Goal: Find specific page/section: Find specific page/section

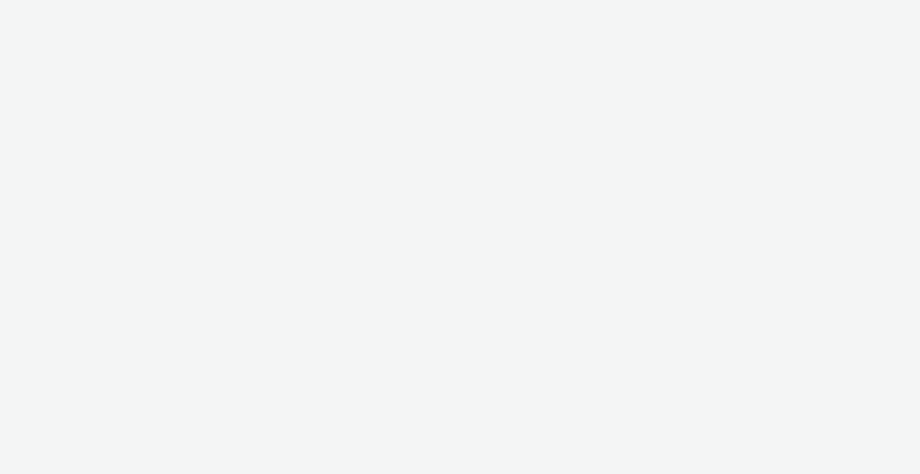
select select "2fc77e36-bb93-4aa3-9dff-dcb08e02eac6"
select select "2405a9d4-3350-4458-8d06-44f78962fa76"
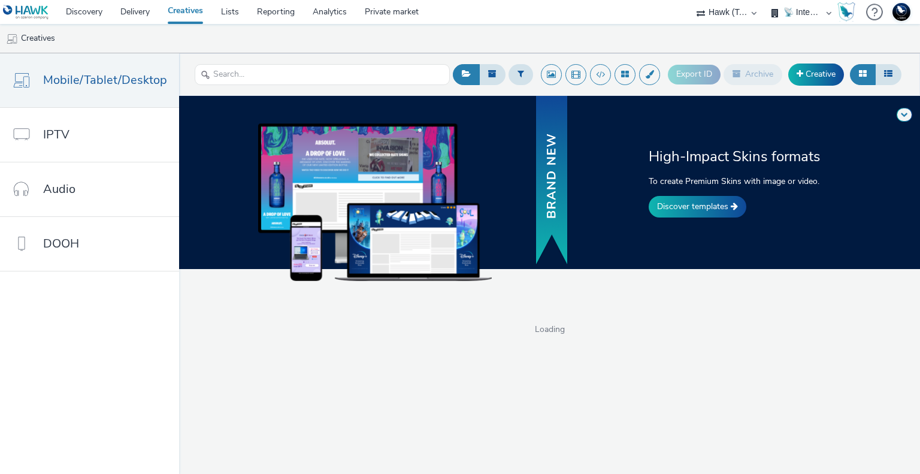
click at [739, 10] on select "75 Media A8 Media Group ABI Media Abkom AB Abovo Ace & [PERSON_NAME] Ad-on Medi…" at bounding box center [726, 12] width 72 height 24
select select "ac009755-aa48-4799-8050-7a339a378eb8"
click at [690, 0] on select "75 Media A8 Media Group ABI Media Abkom AB Abovo Ace & [PERSON_NAME] Ad-on Medi…" at bounding box center [726, 12] width 72 height 24
select select "d3406a9b-95e8-409c-967d-04bb2c697fe0"
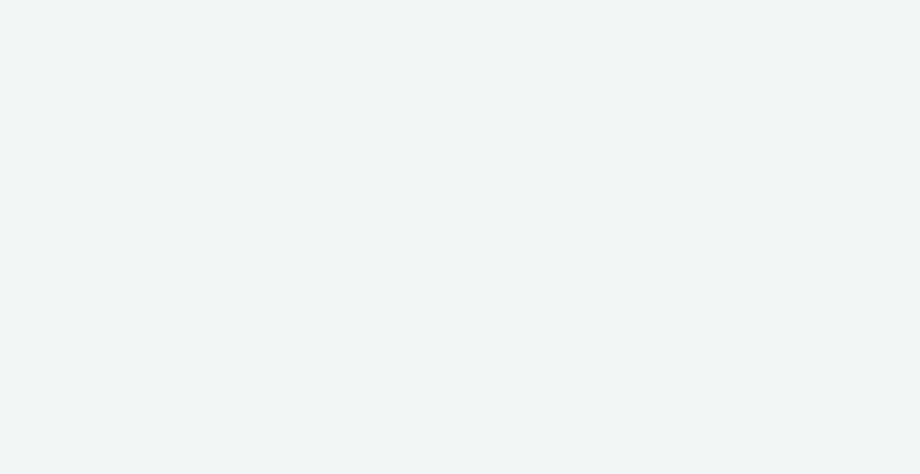
select select "ac009755-aa48-4799-8050-7a339a378eb8"
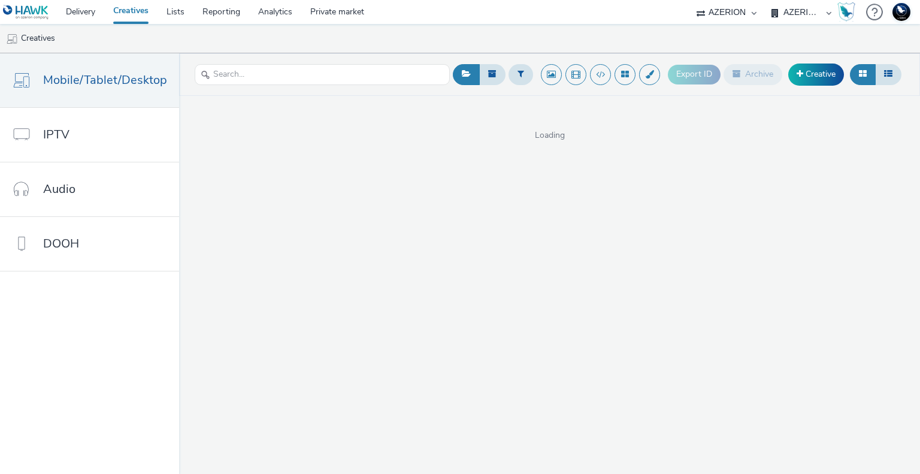
click at [793, 17] on select "AZERION AZERION APAC AZERION AUSTRIA AZERION BEL - ADEXPERTS AZERION BRAZIL AZE…" at bounding box center [801, 12] width 72 height 24
select select "974f22a8-96bf-4ab0-903c-b2da3aad1b4f"
click at [765, 0] on select "AZERION AZERION APAC AZERION AUSTRIA AZERION BEL - ADEXPERTS AZERION BRAZIL AZE…" at bounding box center [801, 12] width 72 height 24
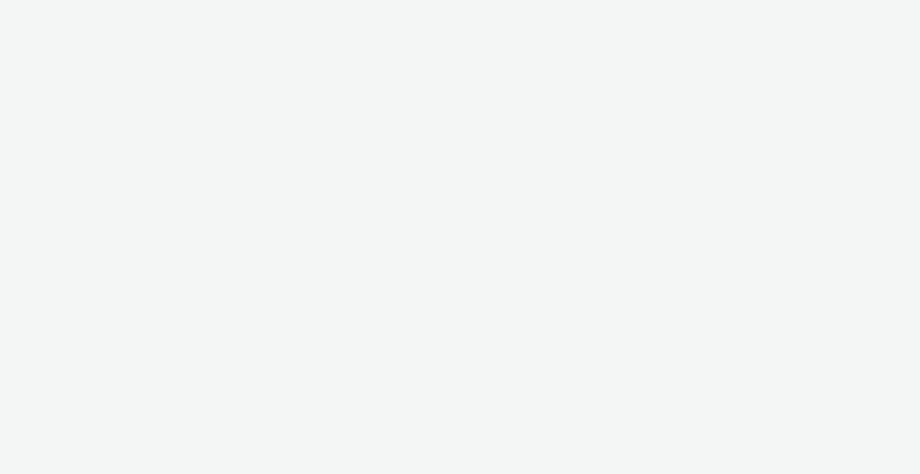
select select "ac009755-aa48-4799-8050-7a339a378eb8"
select select "974f22a8-96bf-4ab0-903c-b2da3aad1b4f"
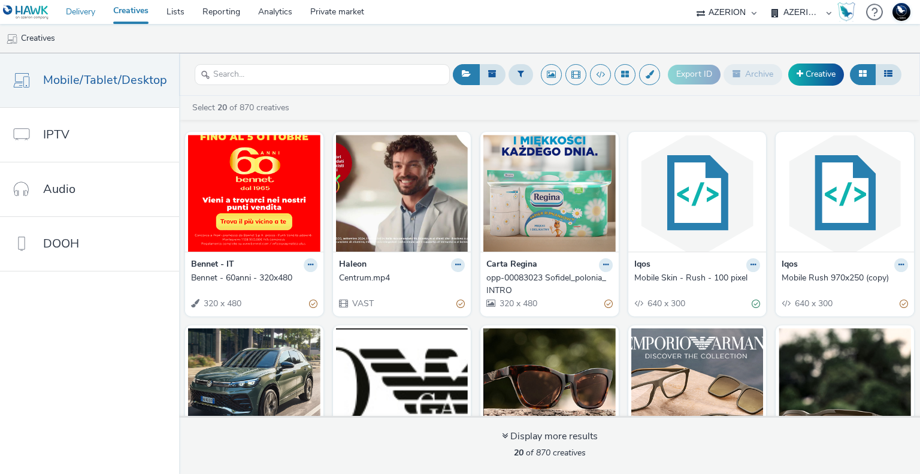
click at [90, 14] on link "Delivery" at bounding box center [80, 12] width 47 height 24
